Goal: Register for event/course

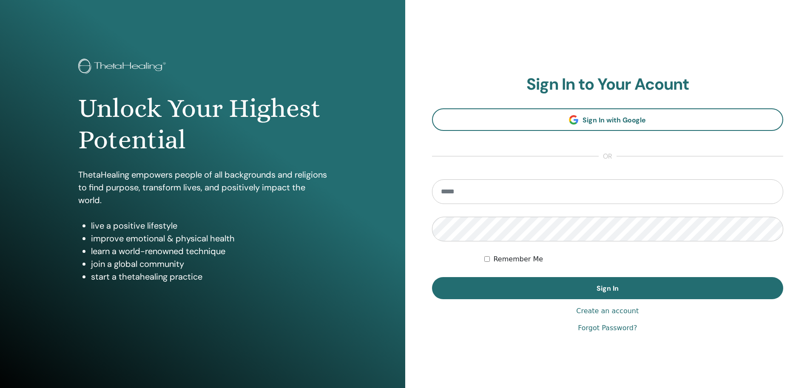
click at [555, 192] on input "email" at bounding box center [608, 192] width 352 height 25
click at [547, 186] on input "email" at bounding box center [608, 192] width 352 height 25
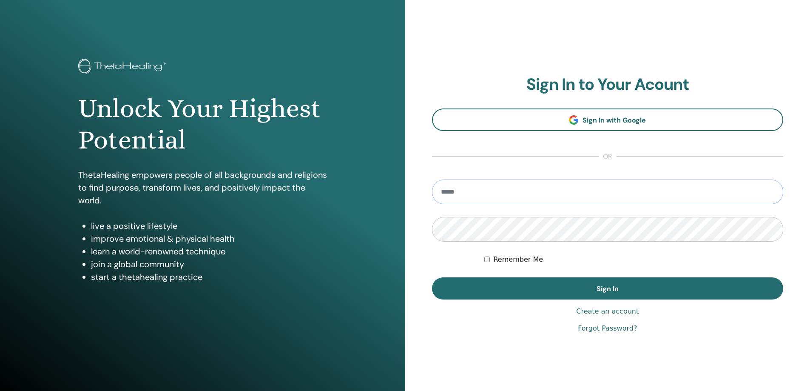
click at [484, 194] on input "email" at bounding box center [608, 192] width 352 height 25
paste input "**********"
type input "**********"
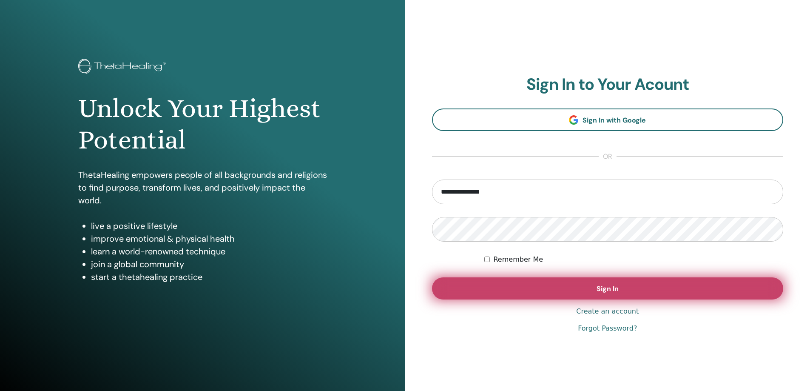
click at [621, 293] on button "Sign In" at bounding box center [608, 288] width 352 height 22
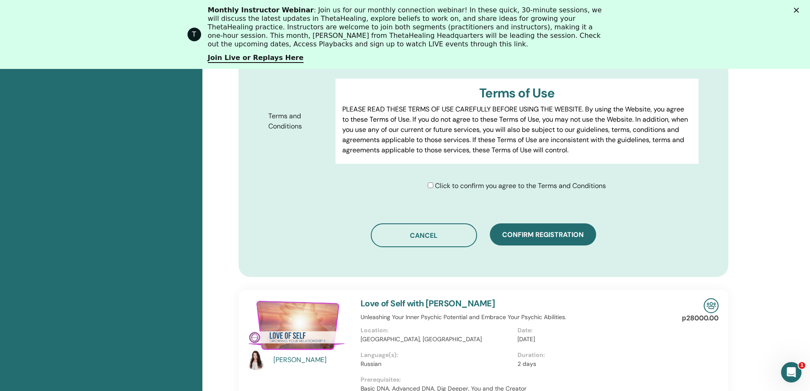
scroll to position [488, 0]
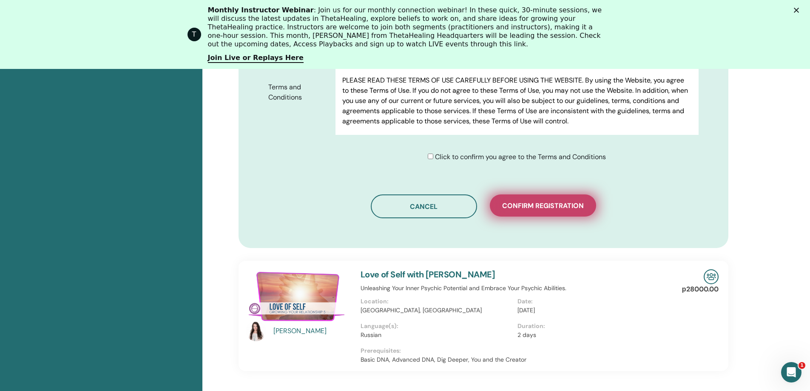
click at [557, 211] on button "Confirm registration" at bounding box center [543, 205] width 106 height 22
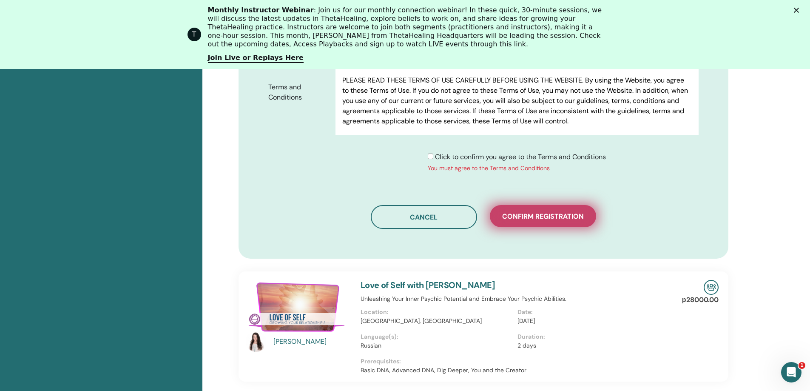
click at [550, 218] on span "Confirm registration" at bounding box center [543, 216] width 82 height 9
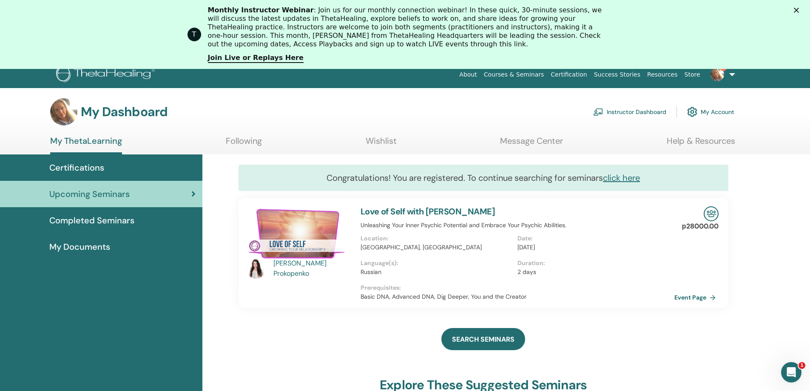
scroll to position [43, 0]
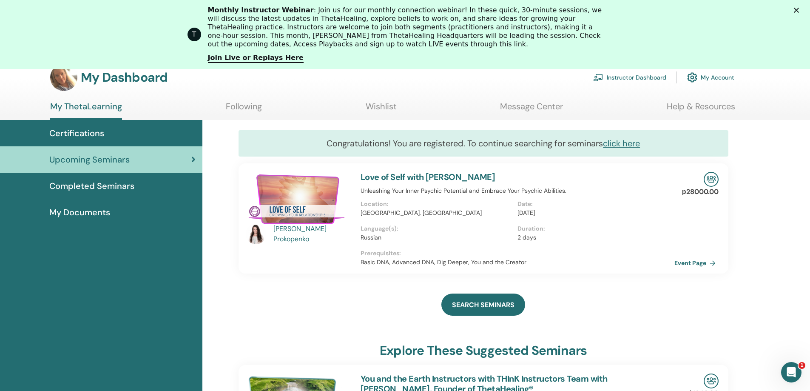
click at [800, 13] on div "T Monthly Instructor Webinar : Join us for our monthly connection webinar! In t…" at bounding box center [405, 34] width 810 height 62
click at [799, 11] on polygon "Закрыть" at bounding box center [796, 10] width 5 height 5
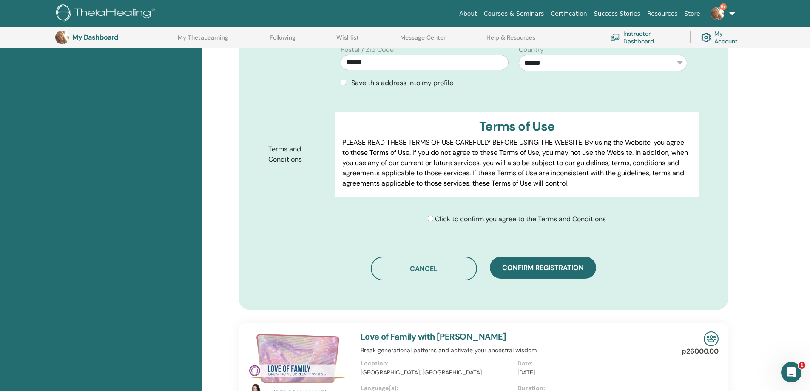
scroll to position [361, 0]
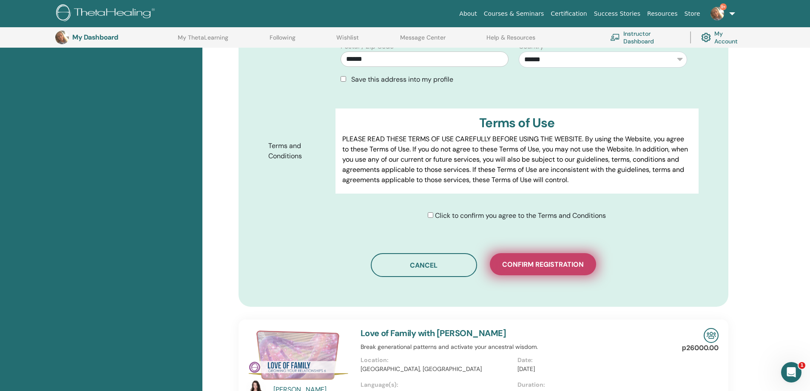
click at [541, 268] on span "Confirm registration" at bounding box center [543, 264] width 82 height 9
